Goal: Task Accomplishment & Management: Manage account settings

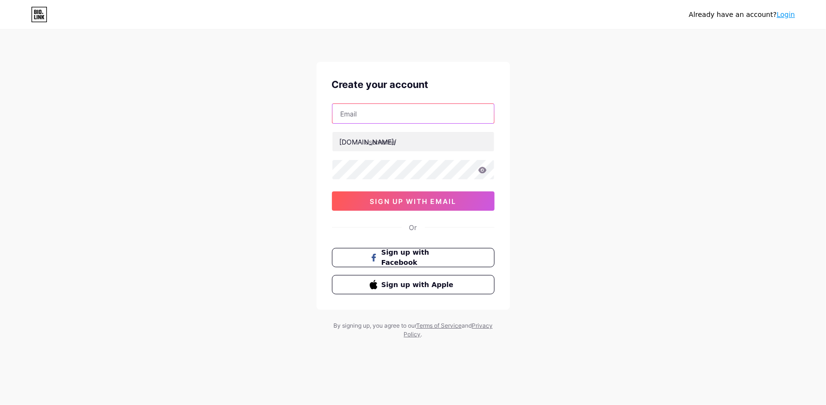
click at [392, 112] on input "text" at bounding box center [413, 113] width 162 height 19
type input "[EMAIL_ADDRESS][DOMAIN_NAME]"
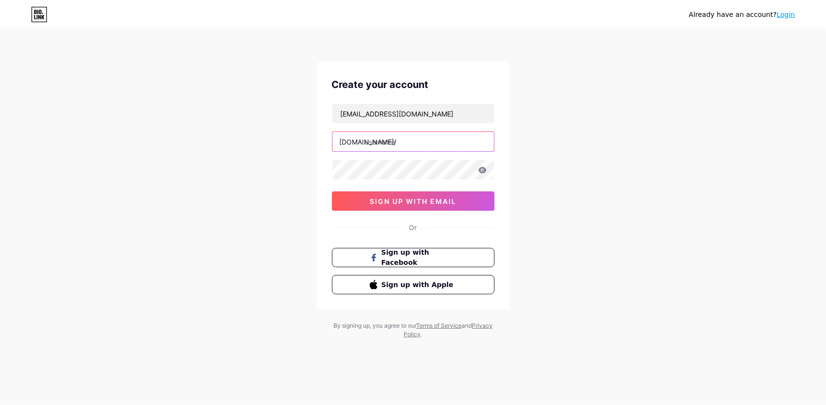
click at [417, 144] on input "text" at bounding box center [413, 141] width 162 height 19
click at [478, 167] on icon at bounding box center [482, 170] width 9 height 7
click at [482, 168] on icon at bounding box center [482, 170] width 9 height 7
click at [483, 169] on icon at bounding box center [482, 170] width 8 height 6
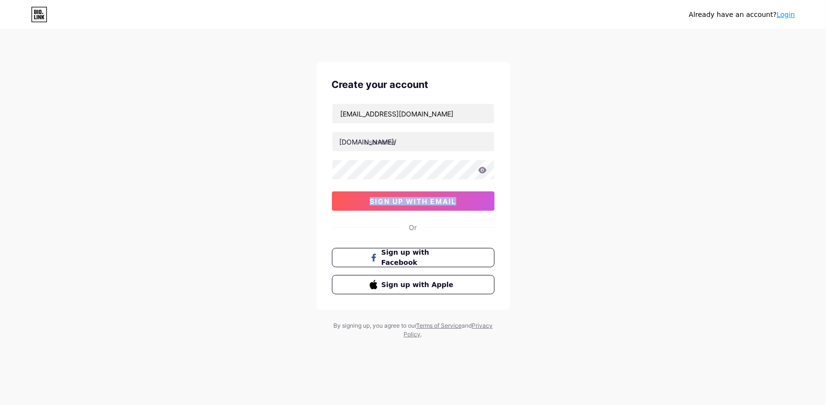
click at [483, 169] on icon at bounding box center [482, 170] width 8 height 6
click at [401, 141] on input "text" at bounding box center [413, 141] width 162 height 19
paste input "iloveallh.43835427-bio"
type input "iloveallh.43835427-bio"
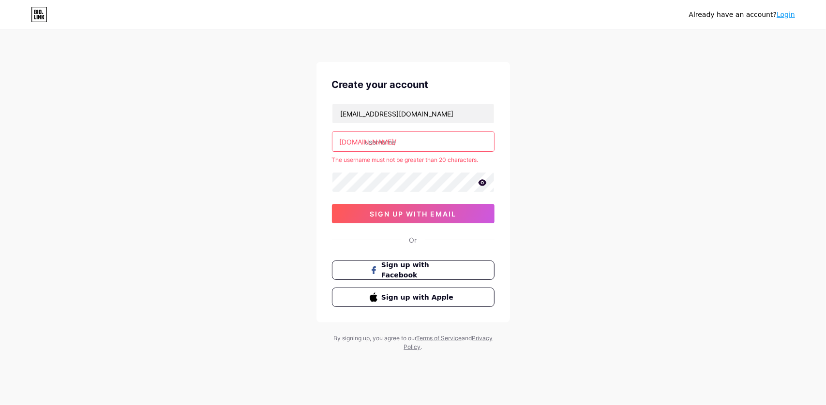
click at [395, 139] on input "text" at bounding box center [413, 141] width 162 height 19
click at [401, 144] on input "text" at bounding box center [413, 141] width 162 height 19
drag, startPoint x: 444, startPoint y: 147, endPoint x: 389, endPoint y: 145, distance: 54.7
click at [389, 145] on input "iftekhariftekhar" at bounding box center [413, 141] width 162 height 19
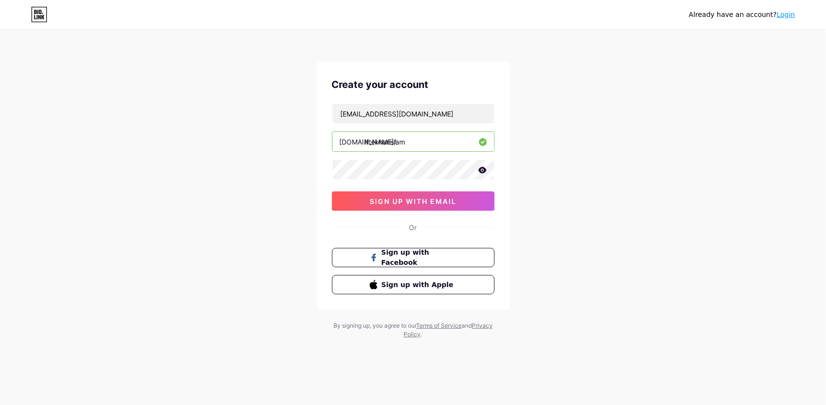
click at [423, 146] on input "iftekharislam" at bounding box center [413, 141] width 162 height 19
click at [424, 138] on input "iftekharislam" at bounding box center [413, 141] width 162 height 19
drag, startPoint x: 417, startPoint y: 139, endPoint x: 328, endPoint y: 141, distance: 88.6
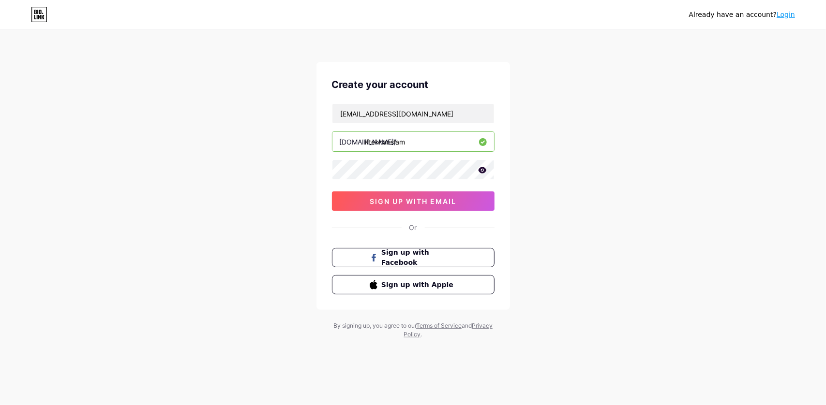
click at [328, 141] on div "Create your account mdiftekharislamifat@gmail.com bio.link/ iftekharislam 0cAFc…" at bounding box center [413, 186] width 194 height 248
click at [379, 141] on input "iftekharislam" at bounding box center [413, 141] width 162 height 19
click at [440, 142] on input "iftekharislam" at bounding box center [413, 141] width 162 height 19
type input "iftekharislam"
click at [431, 203] on span "sign up with email" at bounding box center [413, 201] width 87 height 8
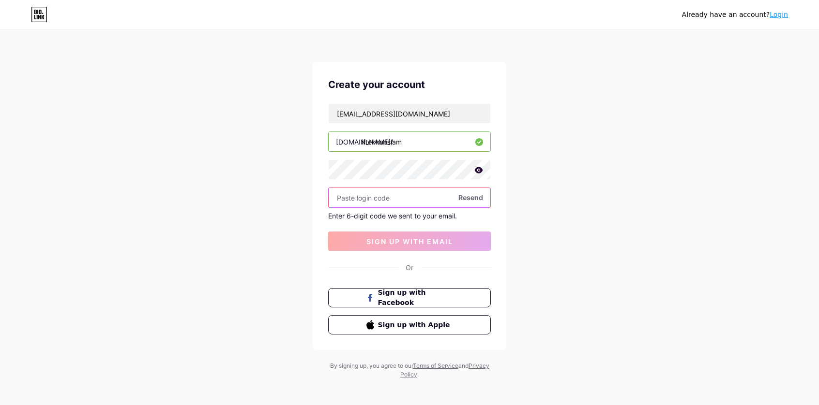
click at [394, 195] on input "text" at bounding box center [410, 197] width 162 height 19
click at [397, 196] on input "text" at bounding box center [410, 197] width 162 height 19
paste input "444606"
type input "444606"
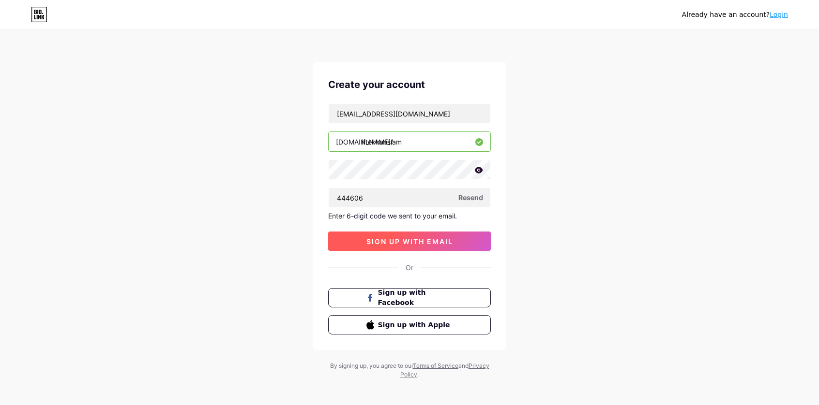
click at [417, 233] on button "sign up with email" at bounding box center [409, 241] width 163 height 19
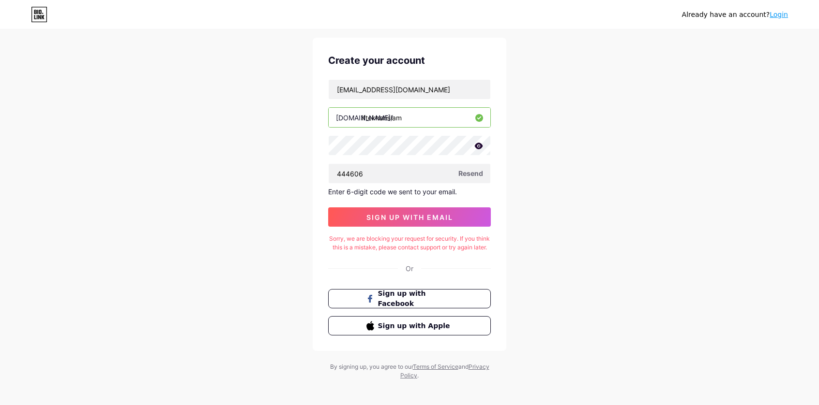
scroll to position [37, 0]
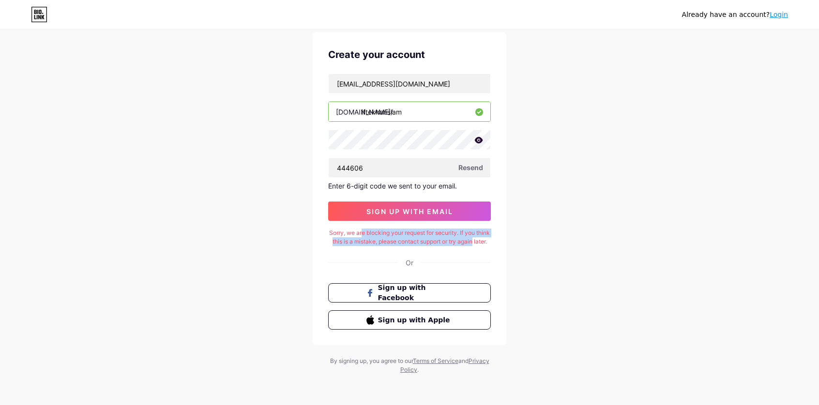
drag, startPoint x: 489, startPoint y: 236, endPoint x: 369, endPoint y: 227, distance: 120.8
click at [369, 229] on div "Sorry, we are blocking your request for security. If you think this is a mistak…" at bounding box center [409, 237] width 163 height 17
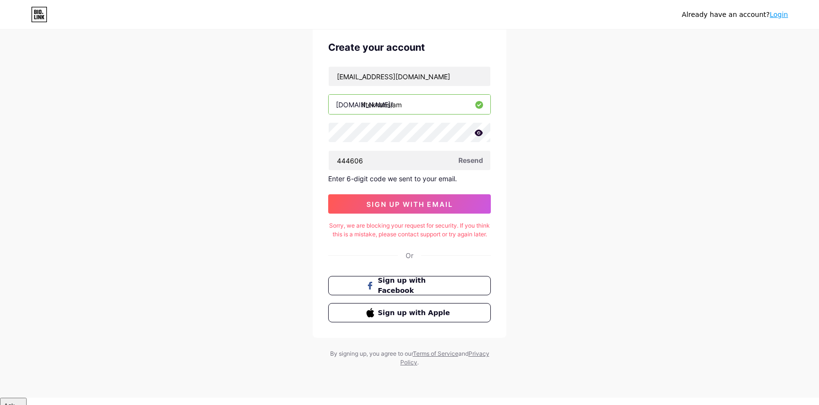
click at [441, 239] on div "Sorry, we are blocking your request for security. If you think this is a mistak…" at bounding box center [409, 230] width 163 height 17
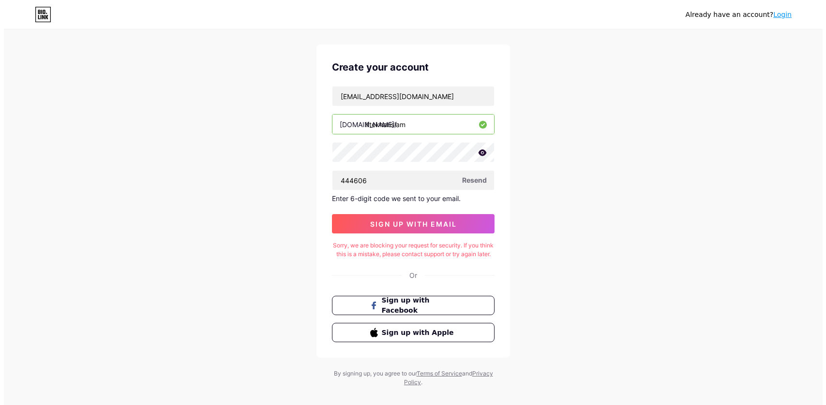
scroll to position [0, 0]
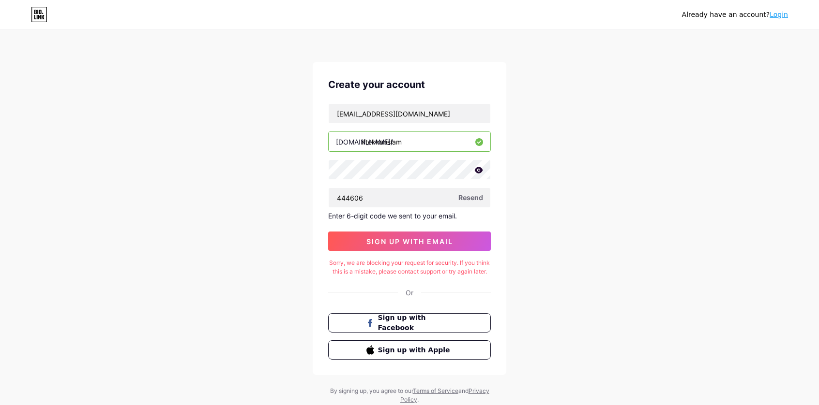
click at [478, 170] on icon at bounding box center [479, 170] width 8 height 6
click at [478, 170] on icon at bounding box center [478, 170] width 8 height 7
click at [410, 195] on input "444606" at bounding box center [410, 197] width 162 height 19
click at [337, 192] on input "444606" at bounding box center [410, 197] width 162 height 19
drag, startPoint x: 335, startPoint y: 195, endPoint x: 321, endPoint y: 197, distance: 14.2
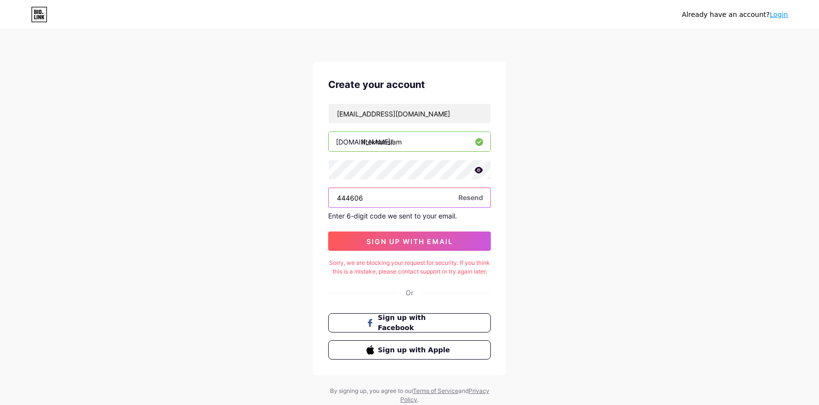
click at [321, 197] on div "Create your account mdiftekharislamifat@gmail.com bio.link/ iftekharislam 44460…" at bounding box center [410, 219] width 194 height 314
click at [390, 196] on input "444606" at bounding box center [410, 197] width 162 height 19
click at [784, 16] on link "Login" at bounding box center [778, 15] width 18 height 8
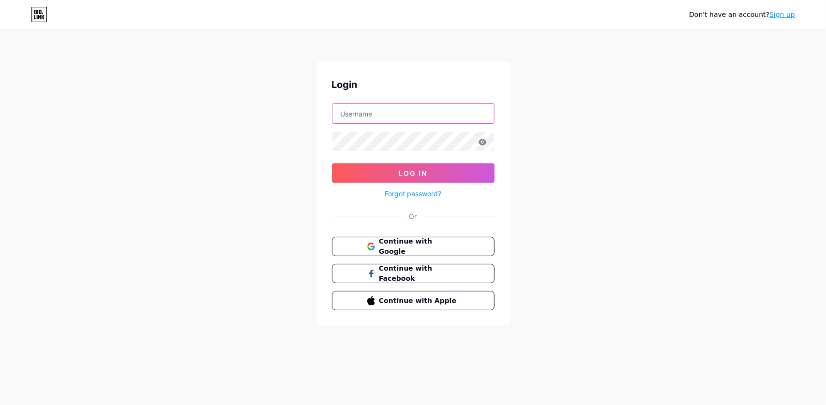
click at [426, 119] on input "text" at bounding box center [413, 113] width 162 height 19
type input "[EMAIL_ADDRESS][DOMAIN_NAME]"
click at [481, 140] on icon at bounding box center [482, 142] width 8 height 6
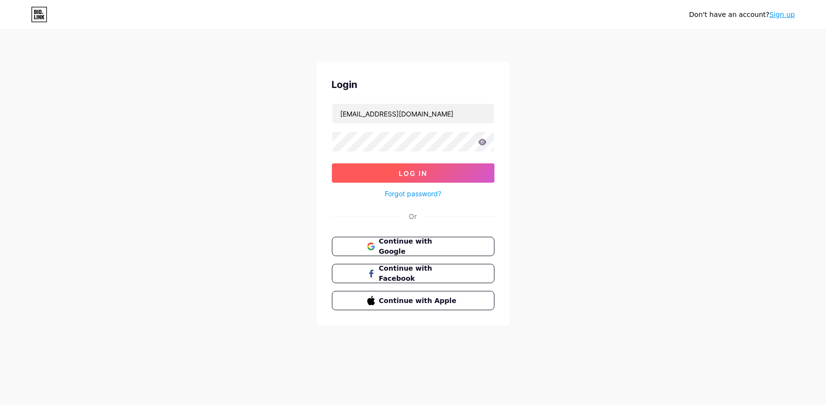
click at [462, 176] on button "Log In" at bounding box center [413, 173] width 163 height 19
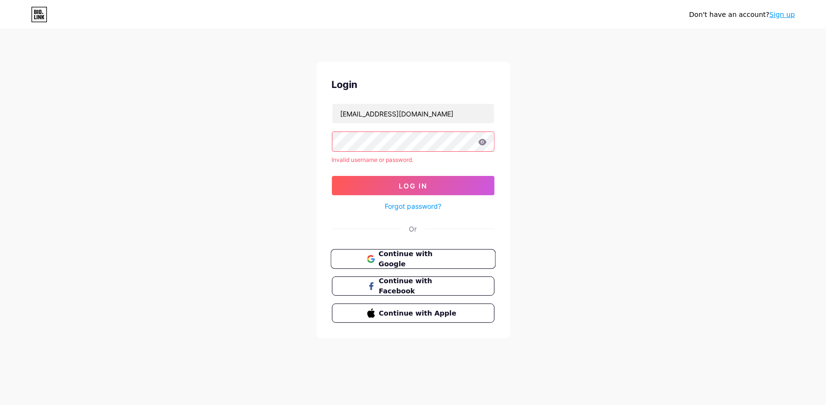
click at [445, 261] on span "Continue with Google" at bounding box center [418, 259] width 81 height 21
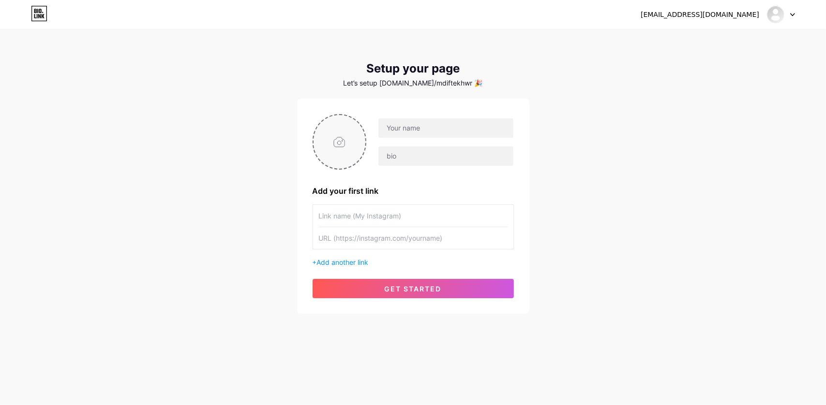
click at [334, 161] on input "file" at bounding box center [340, 142] width 52 height 54
type input "C:\fakepath\01.jpg"
click at [415, 136] on input "text" at bounding box center [445, 128] width 135 height 19
click at [405, 128] on input "text" at bounding box center [445, 128] width 135 height 19
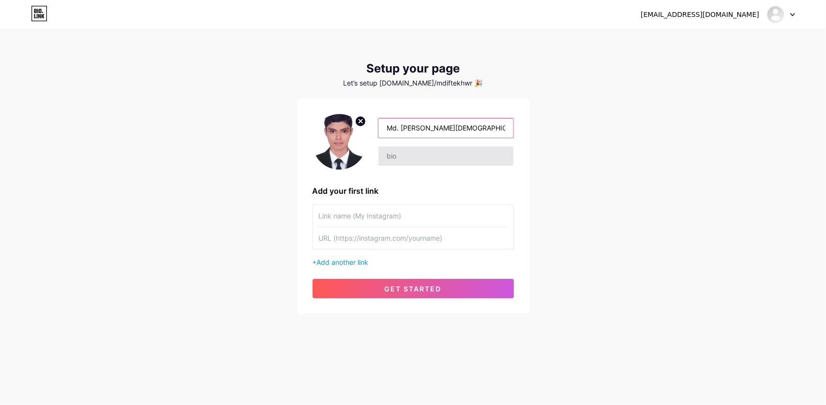
type input "Md. [PERSON_NAME][DEMOGRAPHIC_DATA] Ifat"
click at [392, 159] on input "text" at bounding box center [445, 156] width 135 height 19
click at [399, 210] on input "text" at bounding box center [413, 216] width 189 height 22
click at [453, 84] on div "Let’s setup [DOMAIN_NAME]/mdiftekhwr 🎉" at bounding box center [413, 83] width 232 height 8
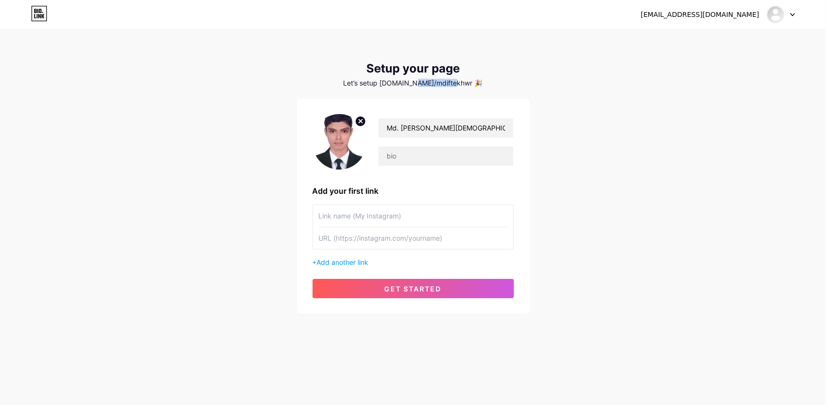
click at [453, 84] on div "Let’s setup [DOMAIN_NAME]/mdiftekhwr 🎉" at bounding box center [413, 83] width 232 height 8
click at [791, 12] on div at bounding box center [781, 14] width 28 height 17
click at [45, 15] on icon at bounding box center [39, 13] width 16 height 15
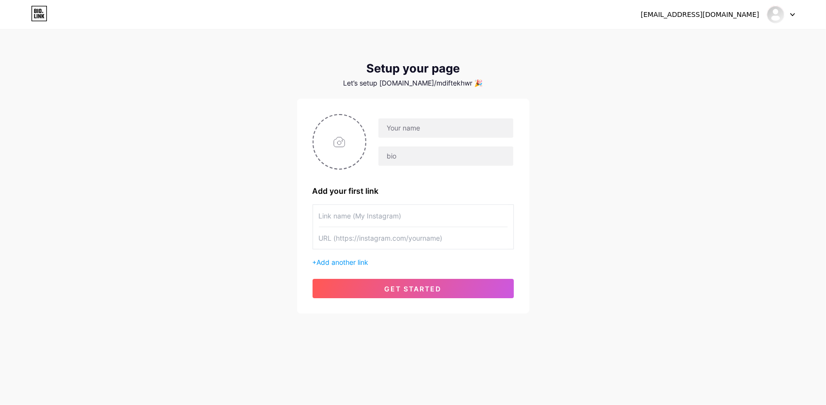
click at [805, 8] on div "[EMAIL_ADDRESS][DOMAIN_NAME] Dashboard Logout" at bounding box center [413, 14] width 826 height 17
click at [787, 15] on div at bounding box center [781, 14] width 28 height 17
click at [699, 54] on li "Logout" at bounding box center [734, 66] width 120 height 26
click at [695, 40] on link "Dashboard" at bounding box center [734, 40] width 120 height 26
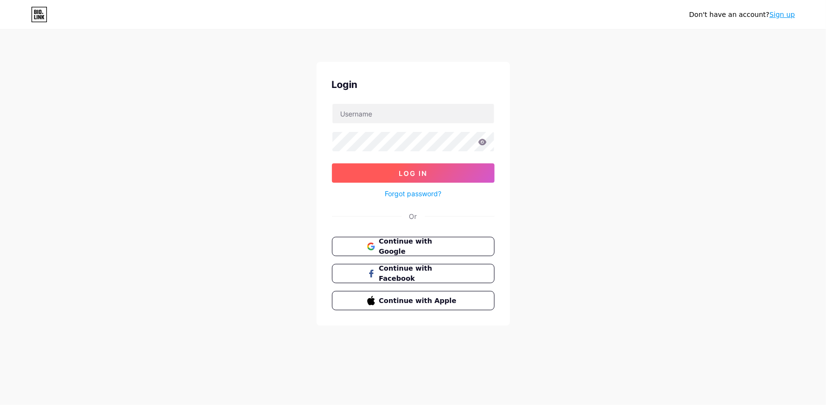
click at [386, 166] on button "Log In" at bounding box center [413, 173] width 163 height 19
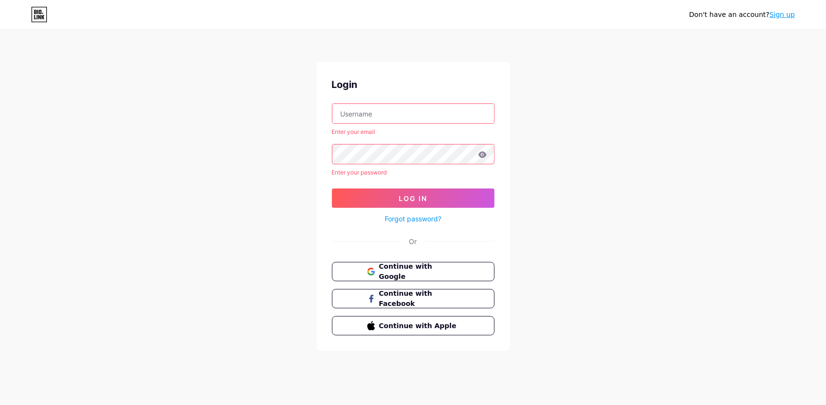
click at [378, 119] on input "text" at bounding box center [413, 113] width 162 height 19
click at [374, 273] on icon at bounding box center [373, 273] width 4 height 4
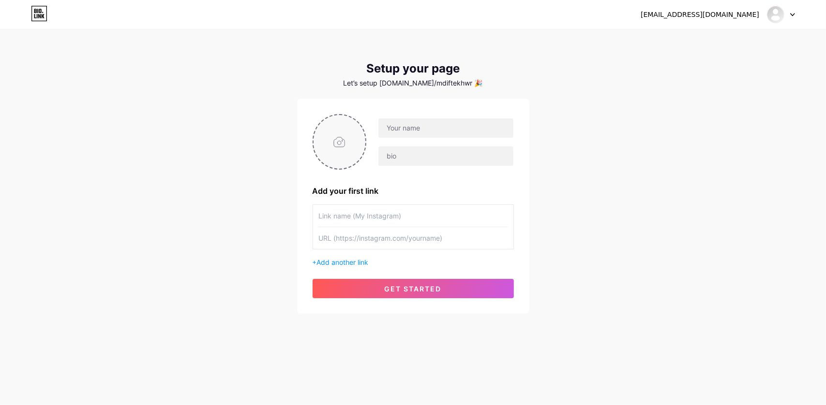
click at [346, 149] on input "file" at bounding box center [340, 142] width 52 height 54
type input "C:\fakepath\01.jpg"
click at [340, 152] on img at bounding box center [340, 142] width 54 height 56
click at [340, 153] on img at bounding box center [340, 142] width 54 height 56
click at [356, 124] on circle at bounding box center [360, 121] width 11 height 11
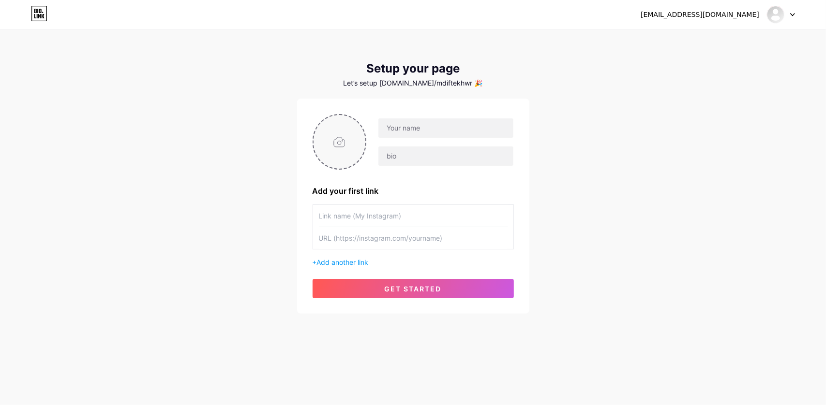
click at [340, 149] on input "file" at bounding box center [340, 142] width 52 height 54
type input "C:\fakepath\2.png"
click at [441, 134] on input "text" at bounding box center [445, 128] width 135 height 19
click at [434, 133] on input "text" at bounding box center [445, 128] width 135 height 19
type input "Md. [PERSON_NAME][DEMOGRAPHIC_DATA] Ifat"
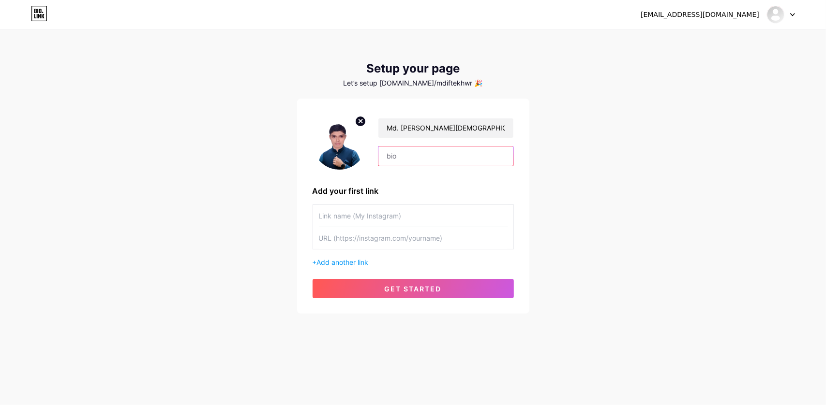
click at [469, 156] on input "text" at bounding box center [445, 156] width 135 height 19
click at [387, 219] on input "text" at bounding box center [413, 216] width 189 height 22
click at [363, 214] on input "text" at bounding box center [413, 216] width 189 height 22
type input "Facebook"
click at [381, 245] on input "text" at bounding box center [413, 238] width 189 height 22
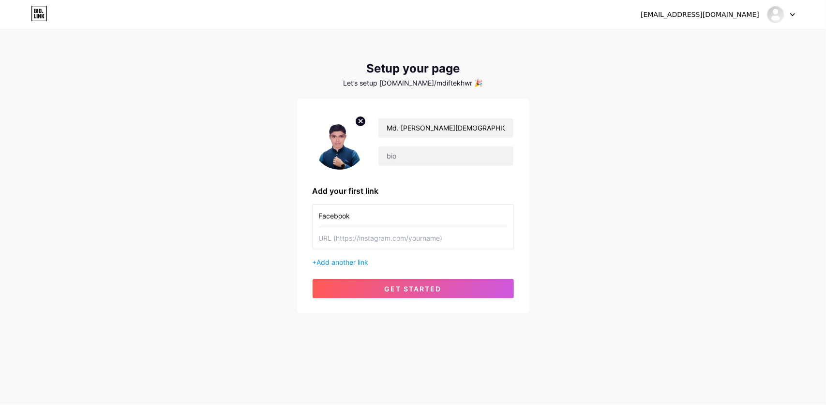
paste input "https://www.facebook.com/mdiftekharislam3328"
type input "https://www.facebook.com/mdiftekharislam3328"
click at [376, 208] on input "Facebook" at bounding box center [413, 216] width 189 height 22
click at [372, 266] on div "+ Add another link" at bounding box center [413, 262] width 201 height 10
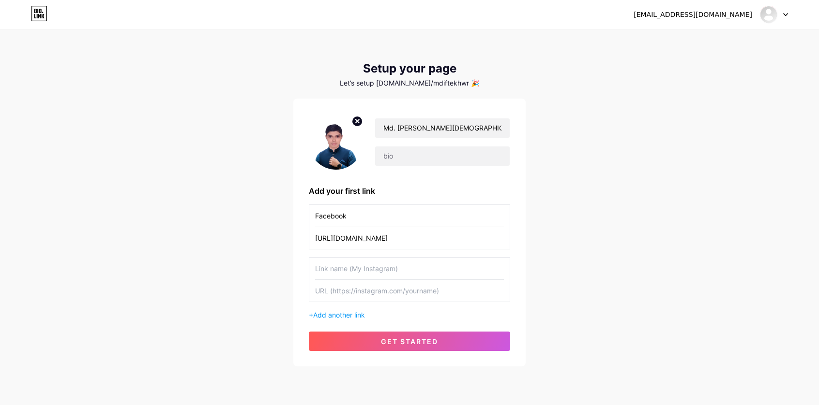
click at [372, 268] on input "text" at bounding box center [409, 269] width 189 height 22
type input "LinkedIn"
click at [355, 295] on input "text" at bounding box center [409, 291] width 189 height 22
paste input "https://www.linkedin.com/in/md-iftekhar-islam-ifat/"
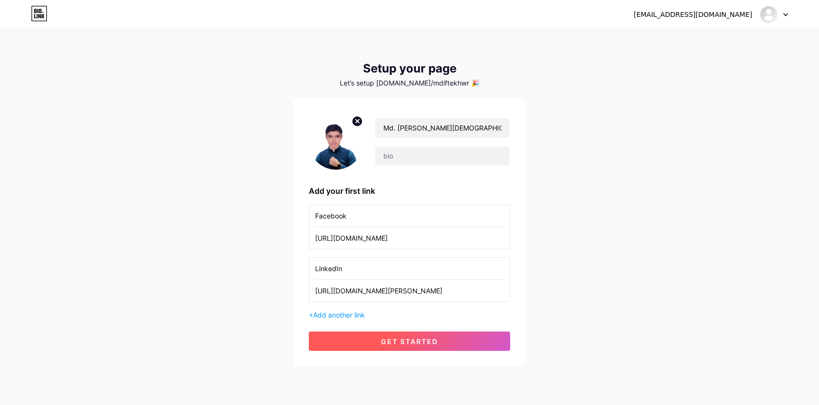
type input "https://www.linkedin.com/in/md-iftekhar-islam-ifat/"
click at [464, 335] on button "get started" at bounding box center [409, 341] width 201 height 19
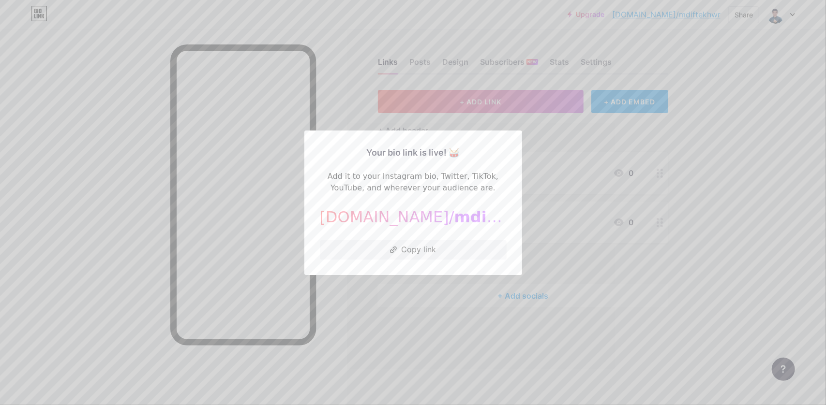
click at [291, 231] on div at bounding box center [413, 202] width 826 height 405
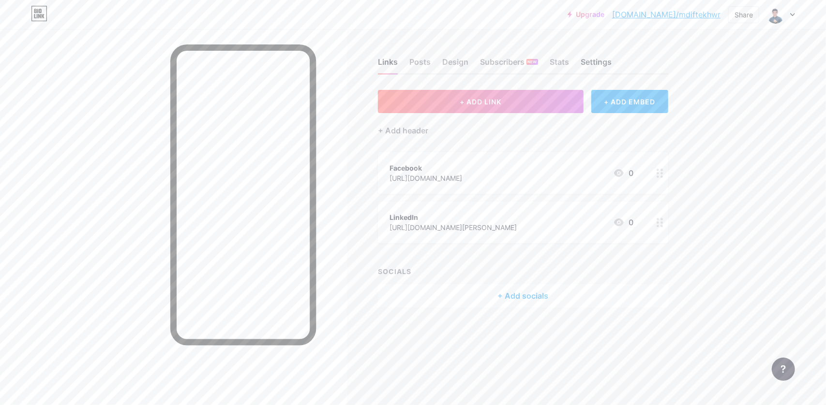
click at [600, 66] on div "Settings" at bounding box center [596, 64] width 31 height 17
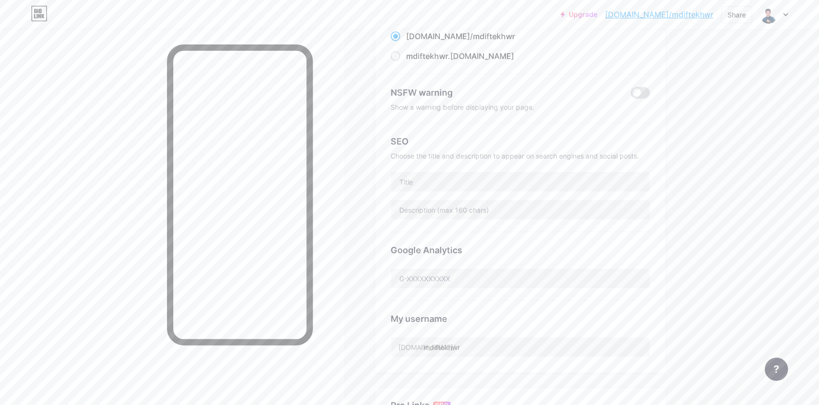
scroll to position [59, 0]
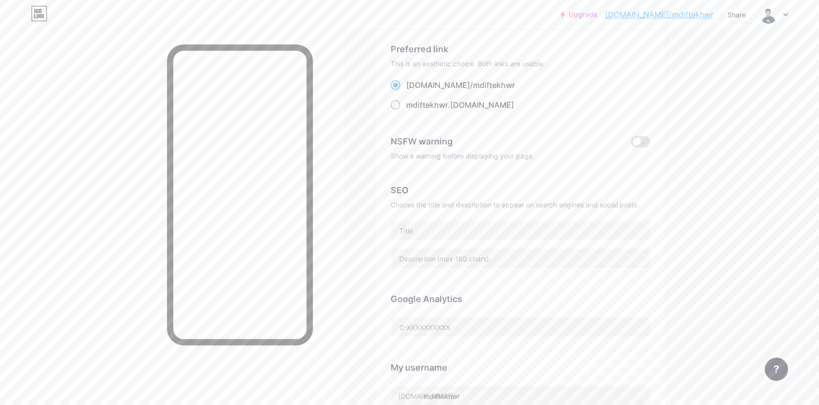
drag, startPoint x: 477, startPoint y: 116, endPoint x: 474, endPoint y: 109, distance: 7.2
click at [476, 115] on div "Preferred link This is an aesthetic choice. Both links are usable. bio.link/ md…" at bounding box center [519, 83] width 259 height 81
click at [474, 109] on div "mdiftekhwr .bio.link" at bounding box center [460, 105] width 108 height 12
click at [412, 111] on input "mdiftekhwr .bio.link" at bounding box center [409, 114] width 6 height 6
radio input "true"
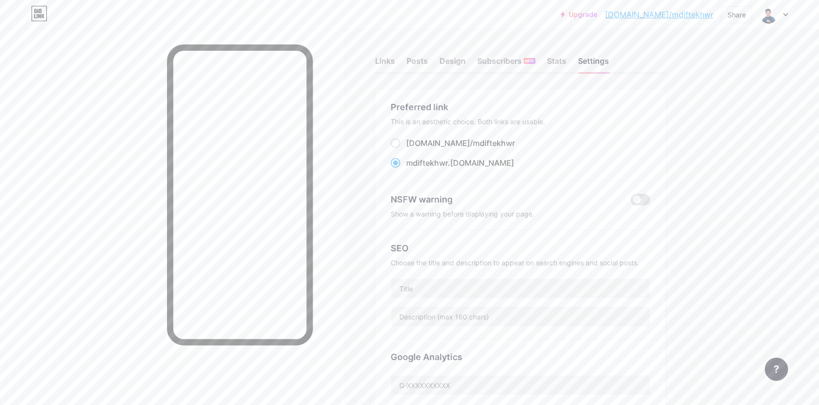
scroll to position [0, 0]
click at [661, 208] on div "Preferred link This is an aesthetic choice. Both links are usable. bio.link/ md…" at bounding box center [520, 303] width 290 height 426
click at [637, 204] on span at bounding box center [639, 201] width 19 height 12
click at [630, 203] on input "checkbox" at bounding box center [630, 203] width 0 height 0
click at [641, 204] on span at bounding box center [639, 201] width 19 height 12
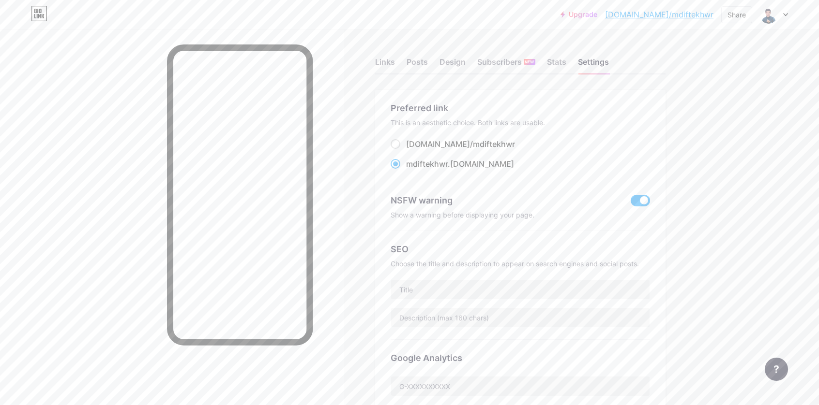
click at [630, 203] on input "checkbox" at bounding box center [630, 203] width 0 height 0
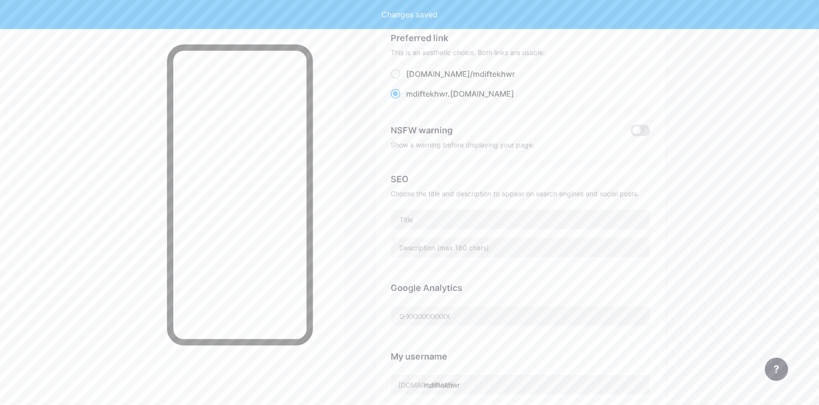
scroll to position [97, 0]
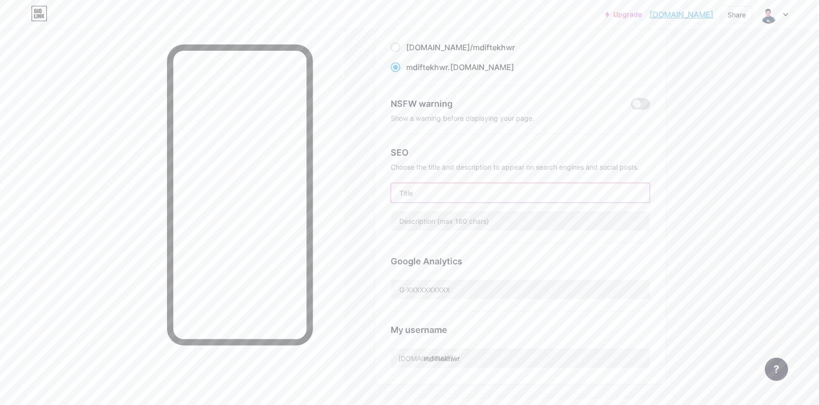
click at [475, 196] on input "text" at bounding box center [520, 192] width 258 height 19
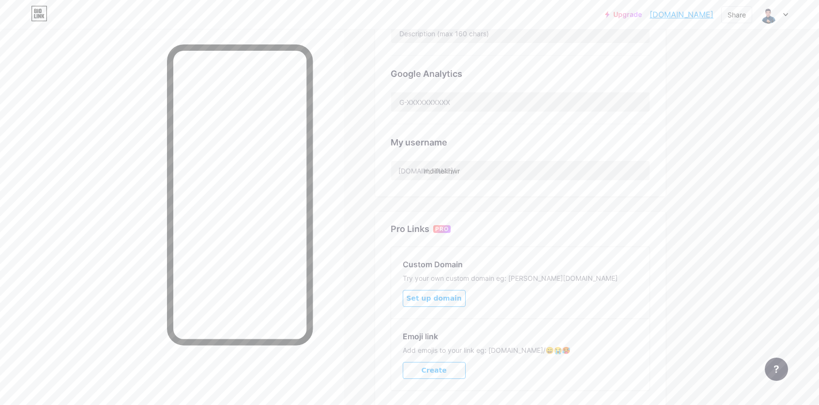
scroll to position [290, 0]
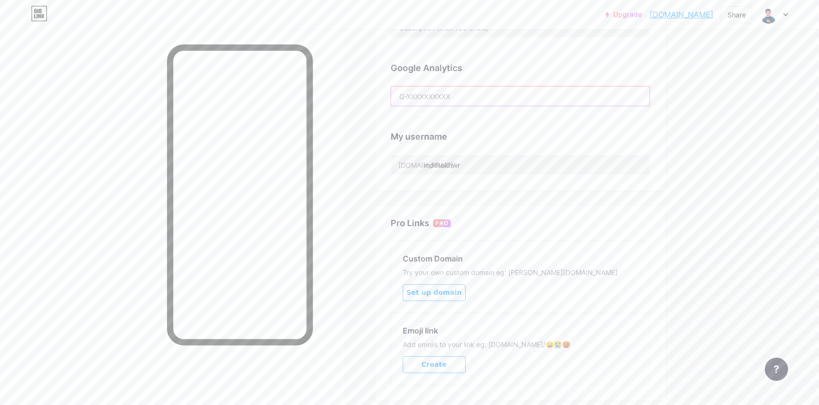
click at [468, 111] on div "Google Analytics" at bounding box center [519, 84] width 259 height 69
click at [484, 168] on input "mdiftekhwr" at bounding box center [520, 164] width 258 height 19
drag, startPoint x: 484, startPoint y: 168, endPoint x: 448, endPoint y: 167, distance: 36.3
click at [448, 167] on input "mdiftekhwr" at bounding box center [520, 164] width 258 height 19
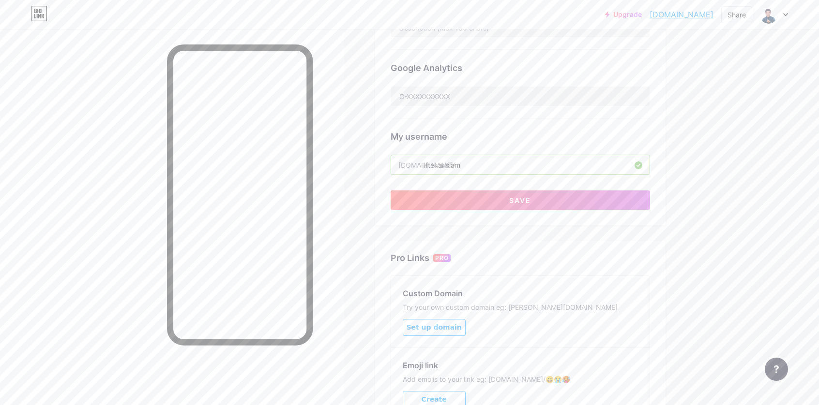
click at [440, 167] on input "iftekarislam" at bounding box center [520, 164] width 258 height 19
click at [497, 169] on input "iftekharislam" at bounding box center [520, 164] width 258 height 19
type input "iftekharislam"
click at [486, 193] on button "Save" at bounding box center [519, 200] width 259 height 19
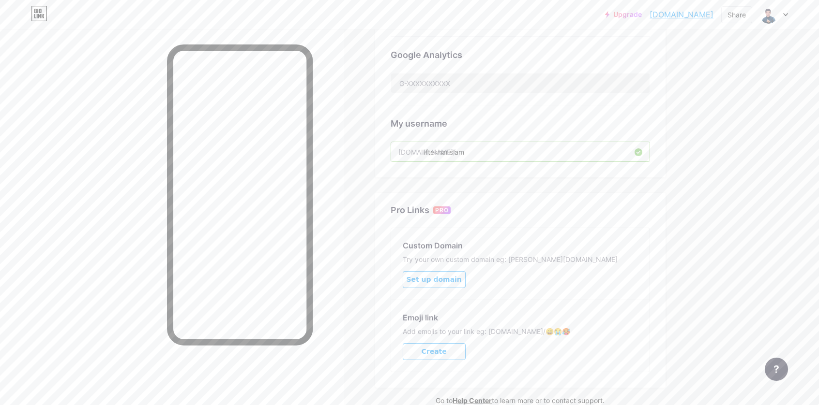
scroll to position [204, 0]
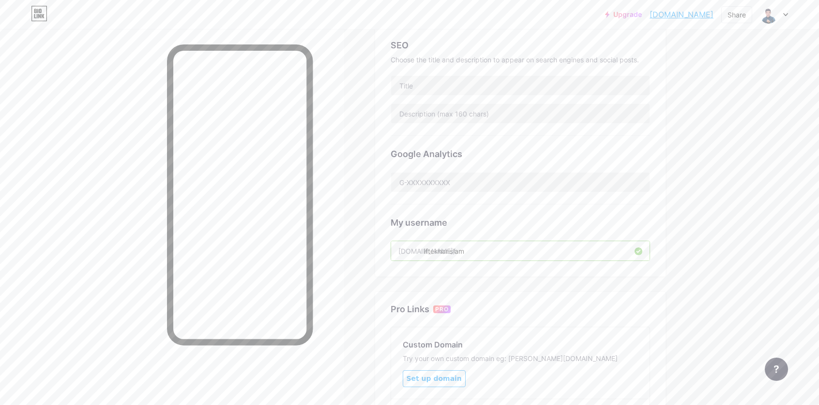
click at [571, 253] on input "iftekharislam" at bounding box center [520, 250] width 258 height 19
drag, startPoint x: 474, startPoint y: 257, endPoint x: 467, endPoint y: 257, distance: 6.8
click at [467, 257] on input "iftekharislam" at bounding box center [520, 250] width 258 height 19
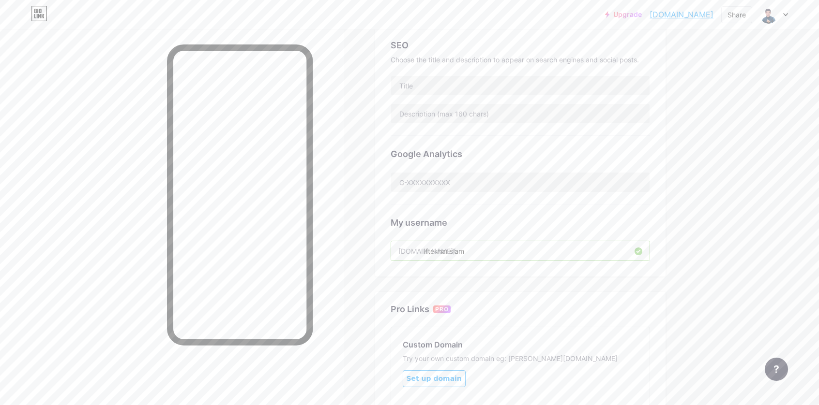
drag, startPoint x: 486, startPoint y: 249, endPoint x: 381, endPoint y: 252, distance: 105.5
click at [381, 252] on div "Preferred link This is an aesthetic choice. Both links are usable. bio.link/ if…" at bounding box center [520, 81] width 290 height 391
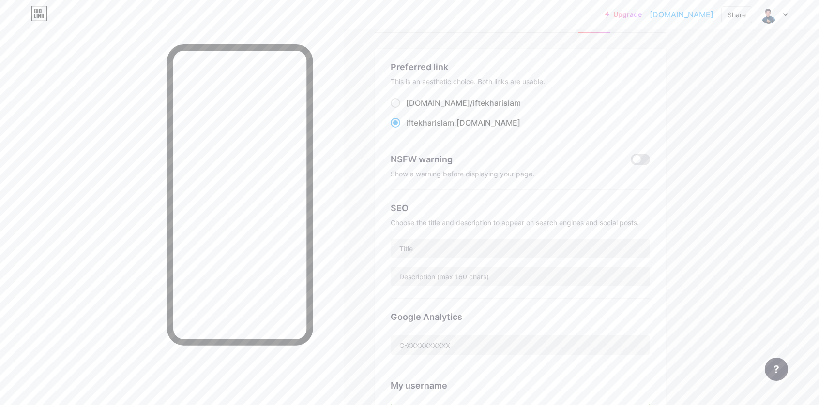
scroll to position [0, 0]
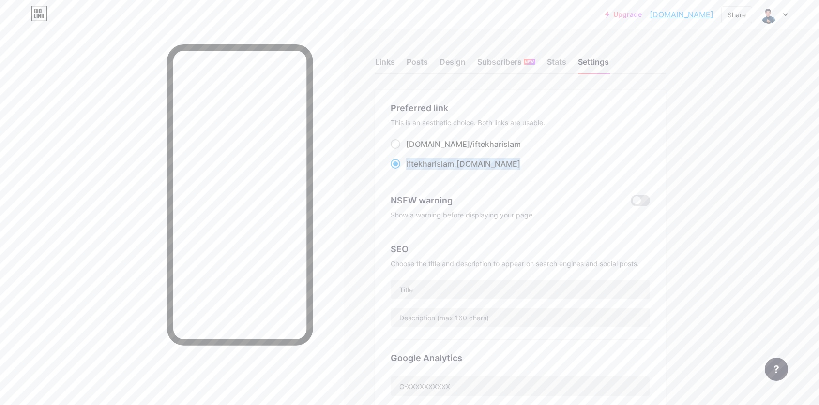
drag, startPoint x: 495, startPoint y: 165, endPoint x: 409, endPoint y: 169, distance: 85.3
click at [409, 169] on div "iftekharislam .bio.link" at bounding box center [519, 164] width 259 height 12
copy label "iftekharislam .bio.link"
click at [551, 64] on div "Stats" at bounding box center [556, 64] width 19 height 17
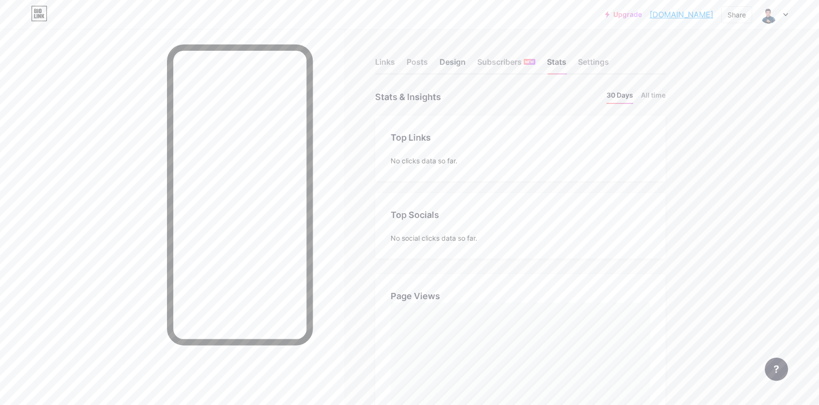
click at [450, 67] on div "Design" at bounding box center [452, 64] width 26 height 17
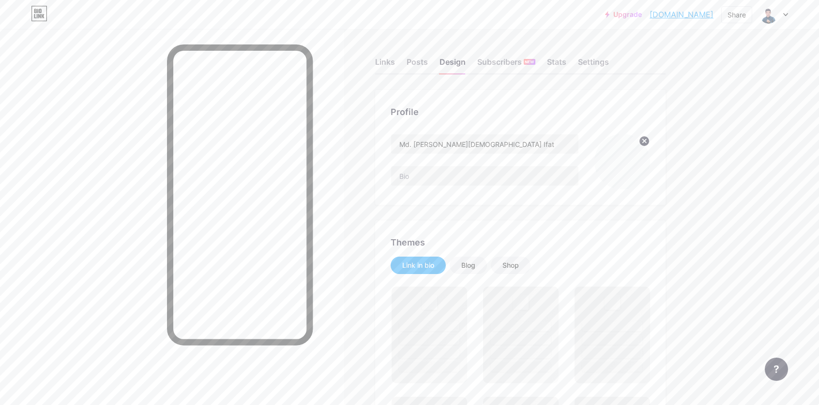
click at [400, 52] on div "Links Posts Design Subscribers NEW Stats Settings" at bounding box center [520, 58] width 290 height 34
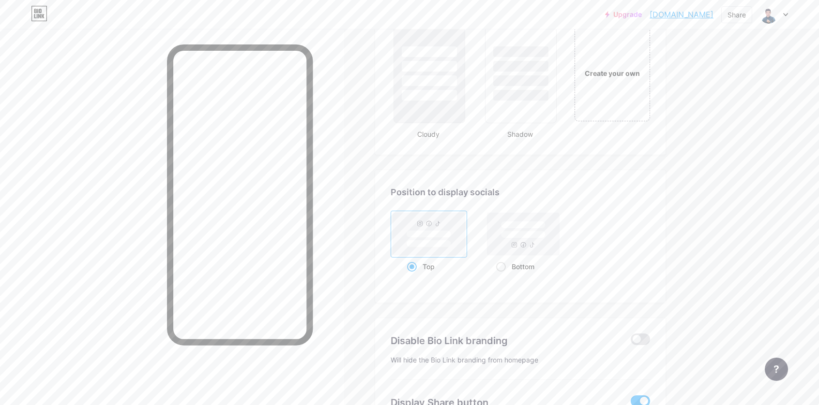
scroll to position [1161, 0]
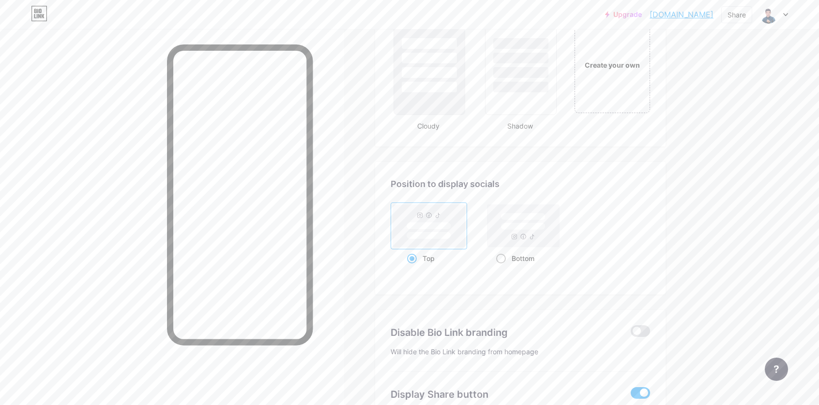
click at [490, 231] on rect at bounding box center [523, 226] width 72 height 43
click at [496, 268] on input "Bottom" at bounding box center [499, 271] width 6 height 6
radio input "true"
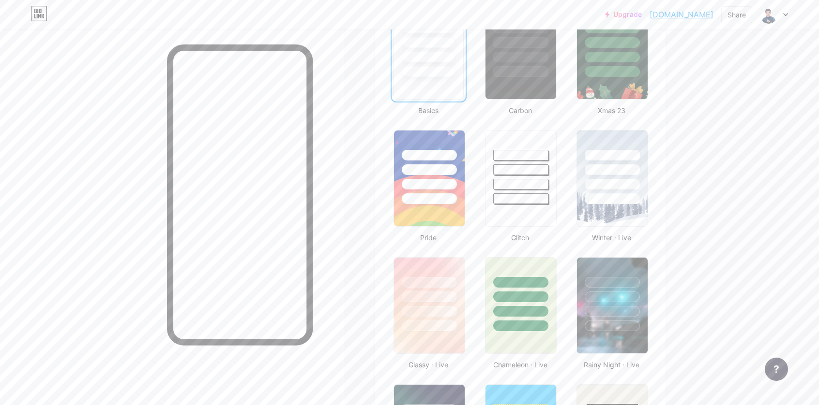
scroll to position [194, 0]
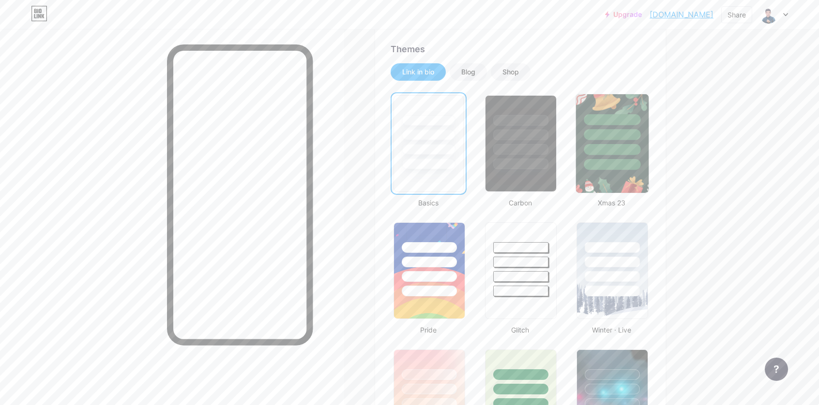
click at [610, 166] on div at bounding box center [612, 164] width 57 height 11
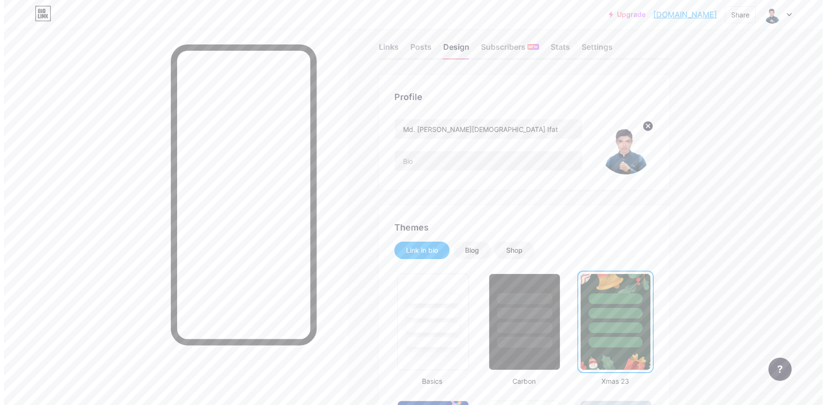
scroll to position [0, 0]
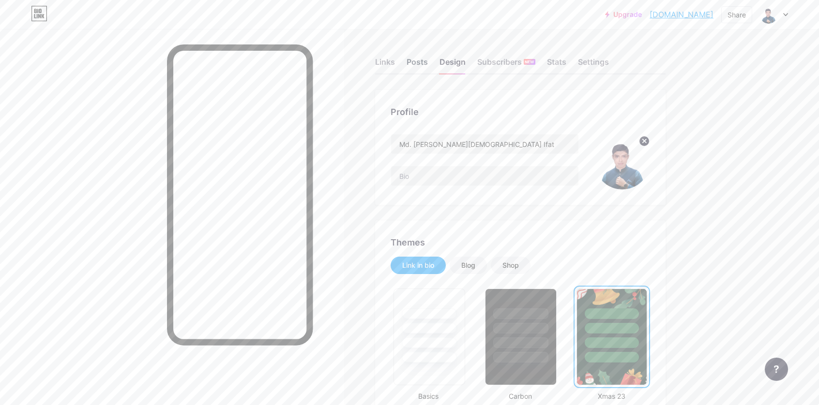
click at [409, 66] on div "Posts" at bounding box center [416, 64] width 21 height 17
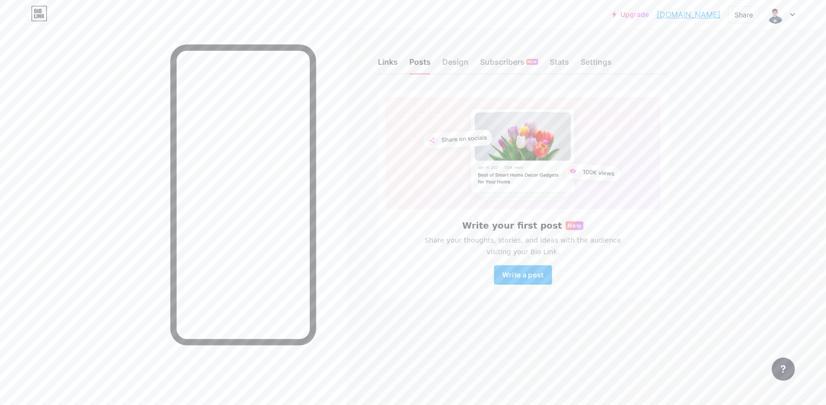
click at [394, 66] on div "Links" at bounding box center [388, 64] width 20 height 17
